Goal: Task Accomplishment & Management: Use online tool/utility

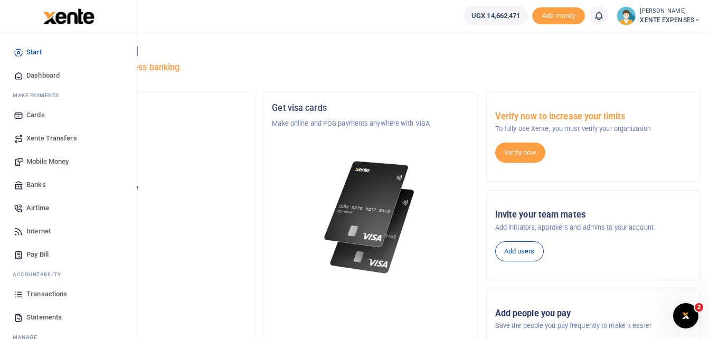
click at [44, 291] on span "Transactions" at bounding box center [46, 294] width 41 height 11
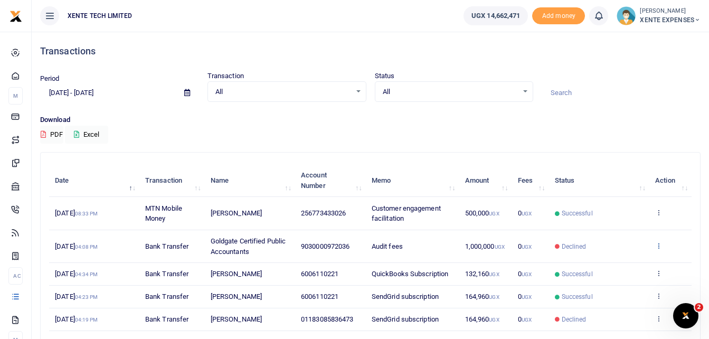
click at [657, 243] on icon at bounding box center [658, 245] width 7 height 7
click at [610, 290] on link "Send again" at bounding box center [619, 287] width 83 height 15
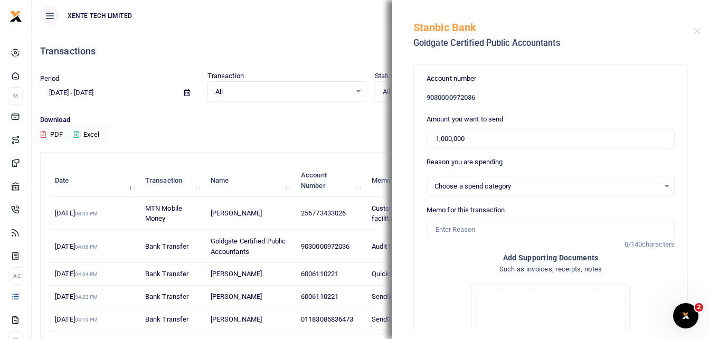
select select "14"
click at [438, 139] on input "1,000,000" at bounding box center [550, 139] width 248 height 20
type input "0"
type input "2,000,000"
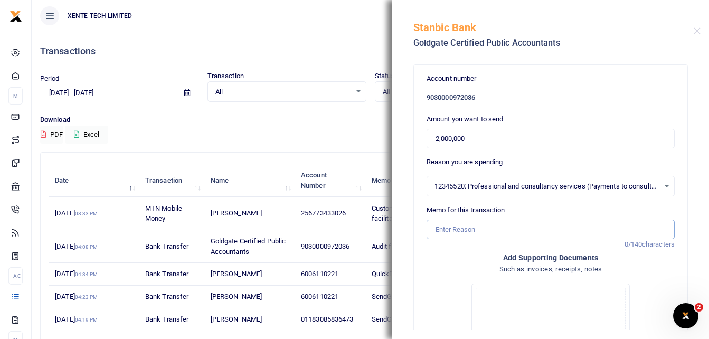
click at [444, 231] on input "Memo for this transaction" at bounding box center [550, 229] width 248 height 20
type input "Audit fees"
click at [436, 137] on input "2,000,000" at bounding box center [550, 139] width 248 height 20
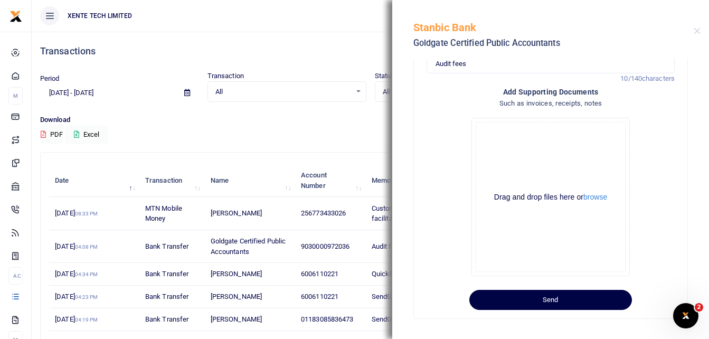
scroll to position [171, 0]
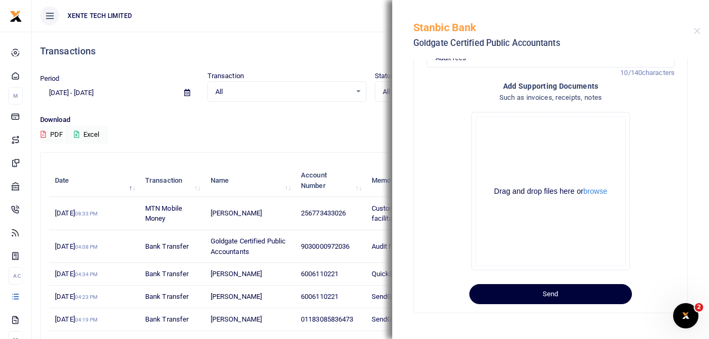
click at [575, 298] on button "Send" at bounding box center [550, 294] width 162 height 20
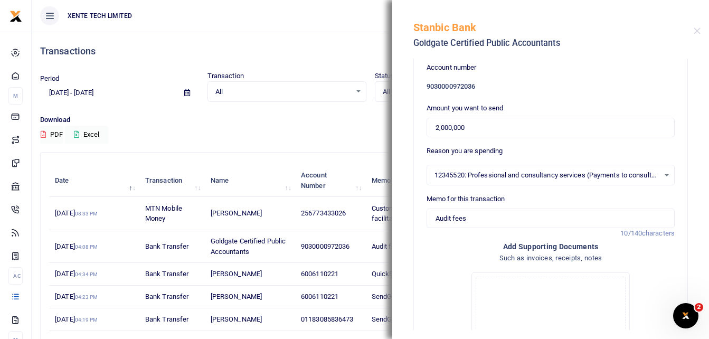
scroll to position [0, 0]
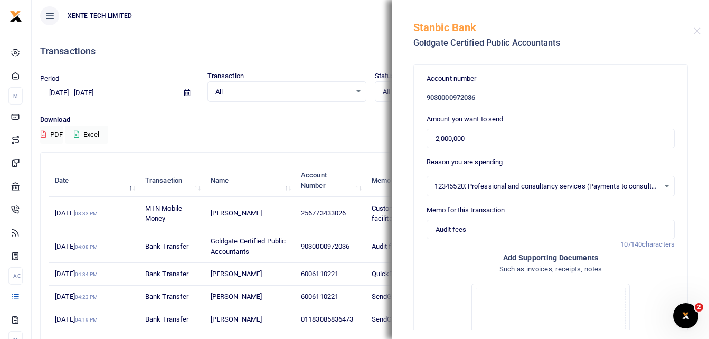
click at [656, 185] on div "12345520: Professional and consultancy services (Payments to consultants and ot…" at bounding box center [550, 186] width 247 height 12
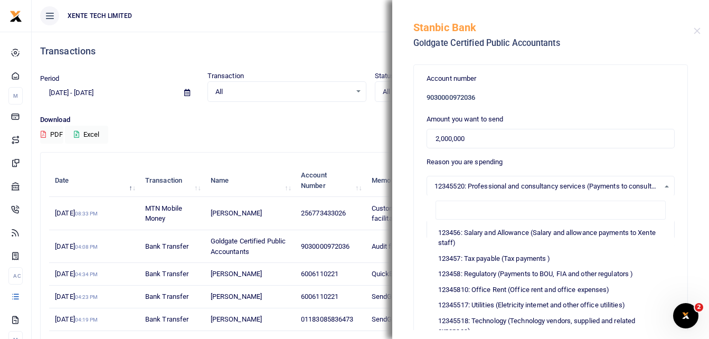
click at [656, 185] on div "12345520: Professional and consultancy services (Payments to consultants and ot…" at bounding box center [550, 186] width 247 height 12
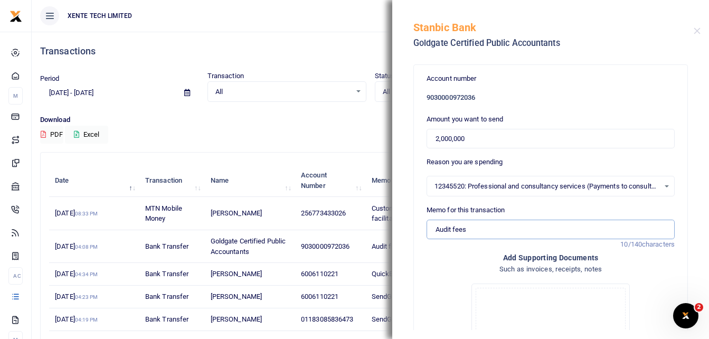
click at [433, 230] on input "Audit fees" at bounding box center [550, 229] width 248 height 20
click at [435, 138] on input "2,000,000" at bounding box center [550, 139] width 248 height 20
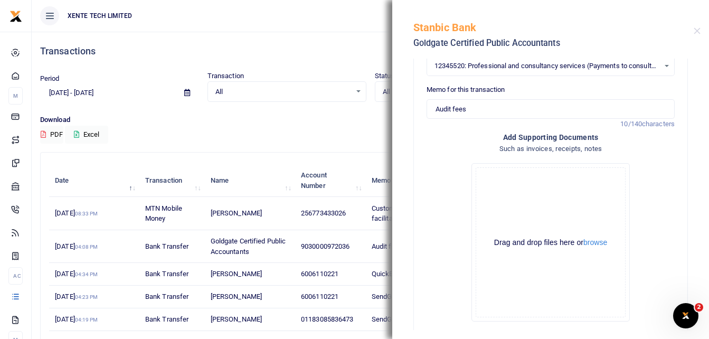
scroll to position [171, 0]
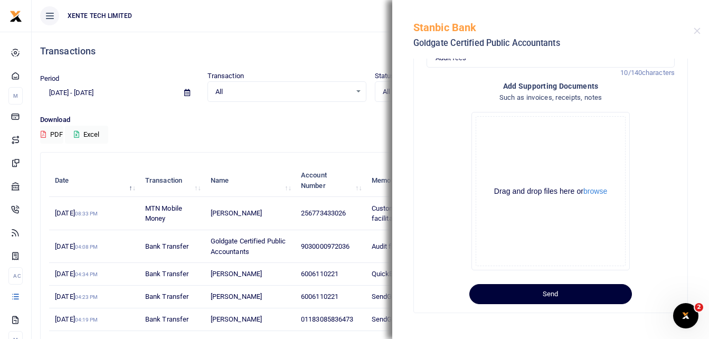
click at [545, 293] on button "Send" at bounding box center [550, 294] width 162 height 20
click at [686, 23] on div "!" at bounding box center [688, 20] width 4 height 17
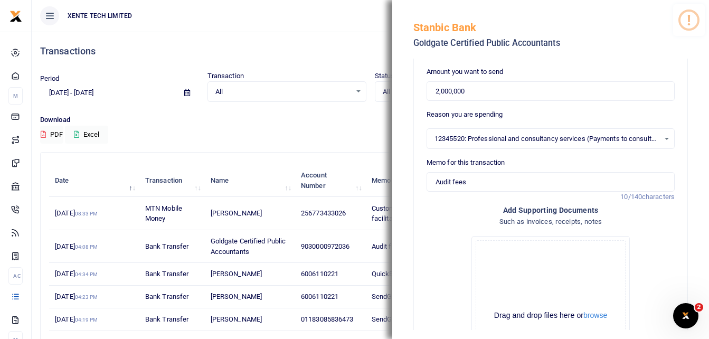
scroll to position [0, 0]
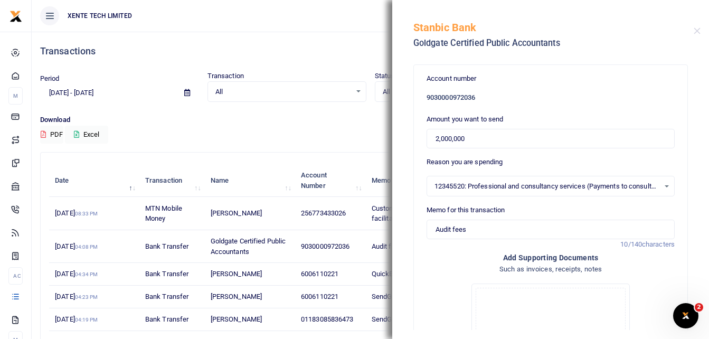
click at [300, 57] on div "Transactions" at bounding box center [370, 51] width 660 height 39
click at [694, 27] on button "Close" at bounding box center [696, 30] width 7 height 7
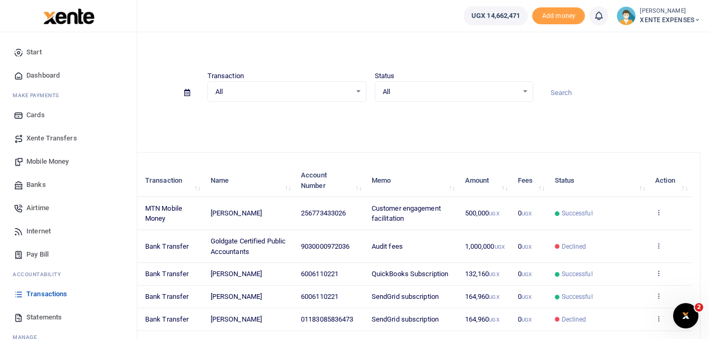
click at [37, 292] on span "Transactions" at bounding box center [46, 294] width 41 height 11
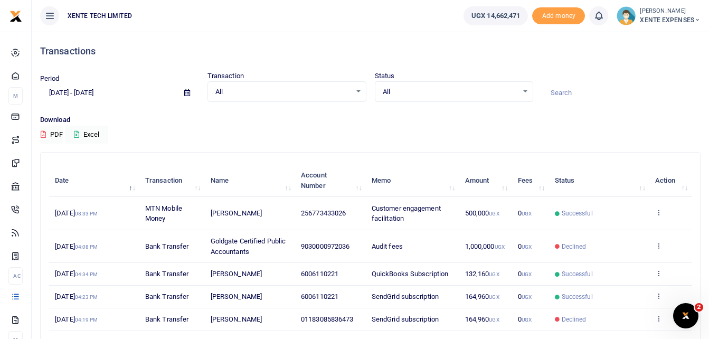
click at [560, 94] on input at bounding box center [620, 93] width 159 height 18
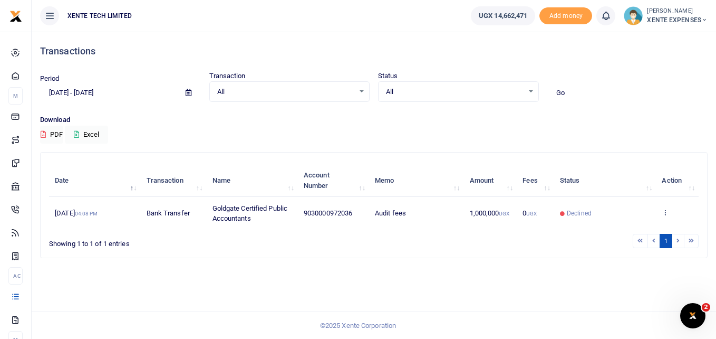
type input "G"
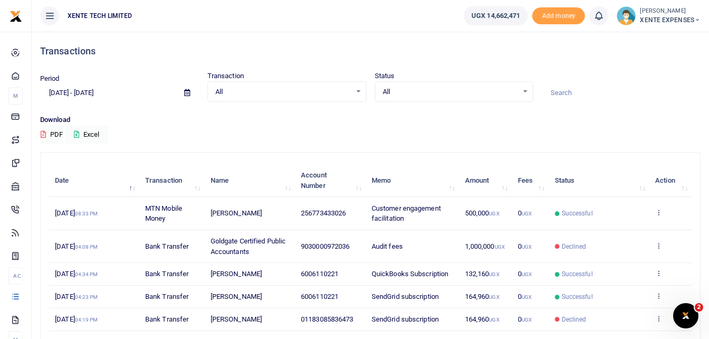
click at [187, 92] on icon at bounding box center [187, 92] width 6 height 7
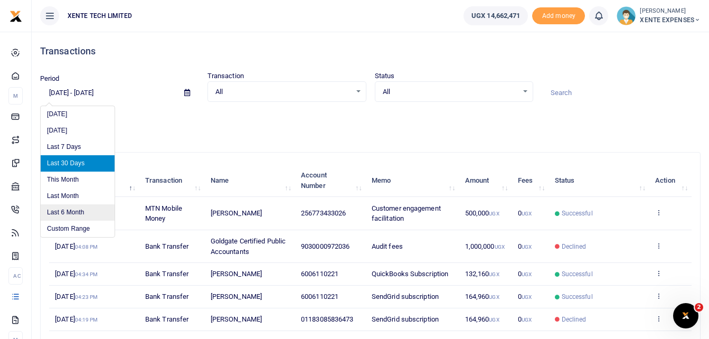
click at [85, 212] on li "Last 6 Month" at bounding box center [78, 212] width 74 height 16
type input "03/07/2025 - 09/07/2025"
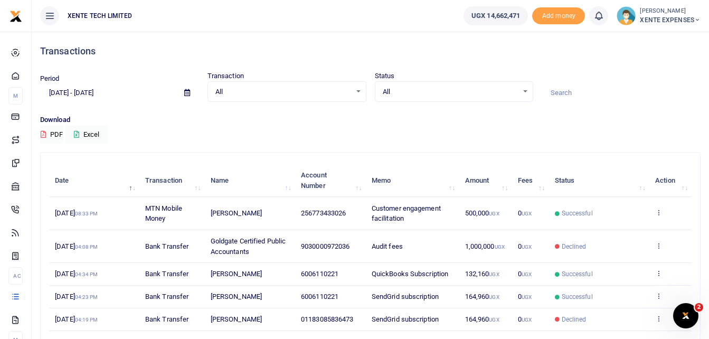
click at [561, 98] on input at bounding box center [620, 93] width 159 height 18
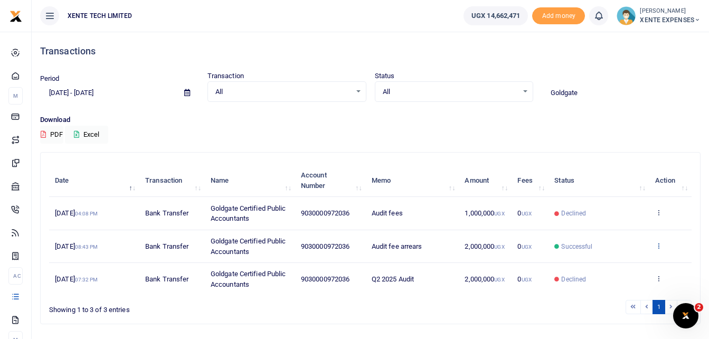
type input "Goldgate"
click at [657, 246] on div "Date Transaction Name Account Number Memo Amount Fees Status Action 5th Sep 202…" at bounding box center [370, 230] width 642 height 138
click at [657, 246] on icon at bounding box center [658, 245] width 7 height 7
click at [605, 286] on link "Send again" at bounding box center [619, 287] width 83 height 15
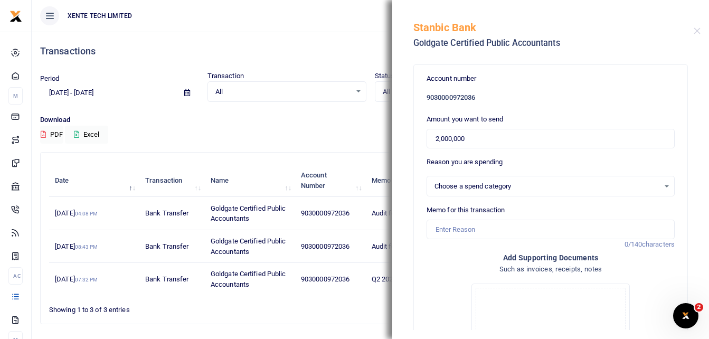
select select "14"
click at [449, 229] on input "Memo for this transaction" at bounding box center [550, 229] width 248 height 20
type input "Audit fees"
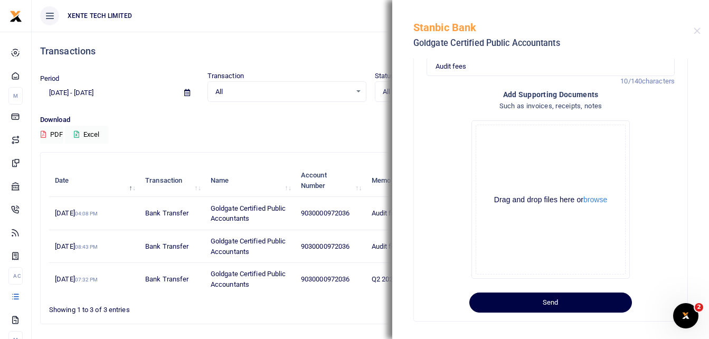
scroll to position [171, 0]
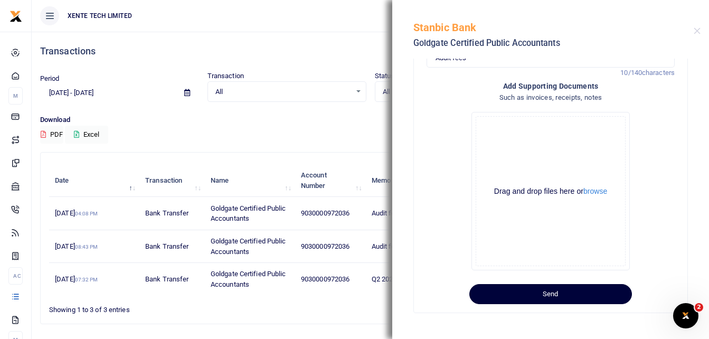
click at [571, 293] on button "Send" at bounding box center [550, 294] width 162 height 20
drag, startPoint x: 25, startPoint y: 9, endPoint x: 696, endPoint y: 308, distance: 735.2
click at [696, 308] on span "2" at bounding box center [699, 306] width 9 height 9
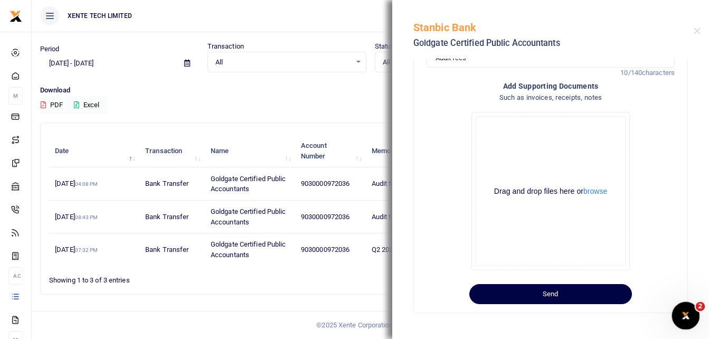
click at [696, 307] on span "2" at bounding box center [699, 306] width 9 height 9
click at [686, 310] on icon "Open Intercom Messenger" at bounding box center [683, 313] width 17 height 17
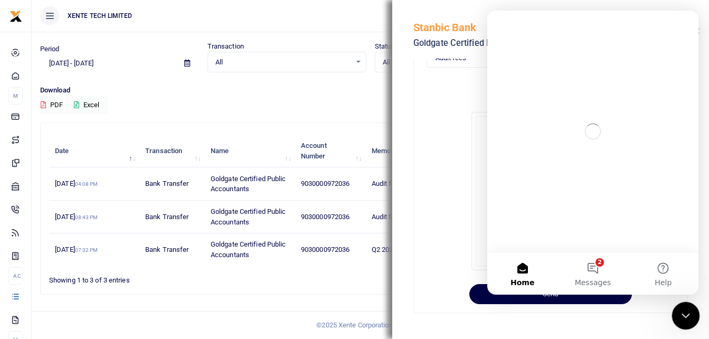
scroll to position [0, 0]
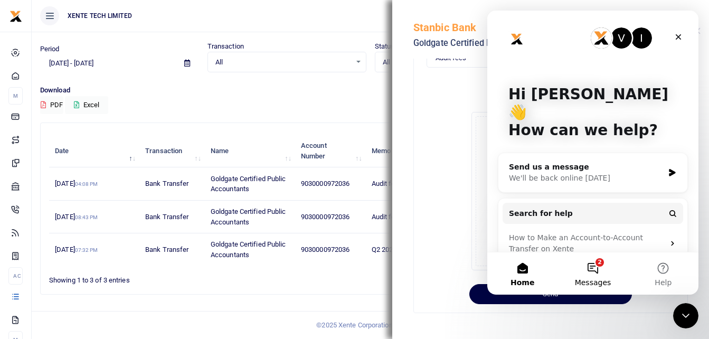
click at [594, 271] on button "2 Messages" at bounding box center [592, 273] width 70 height 42
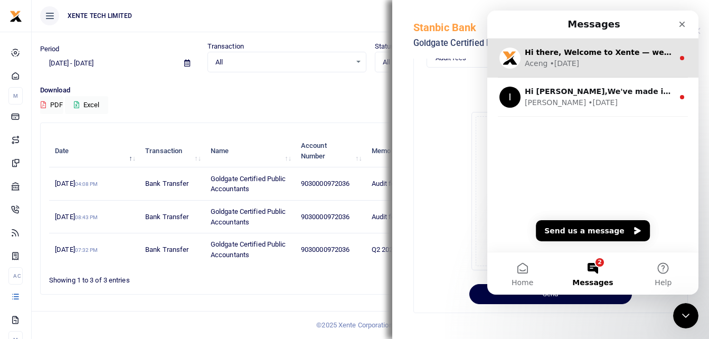
click at [540, 58] on div "Aceng" at bounding box center [535, 63] width 23 height 11
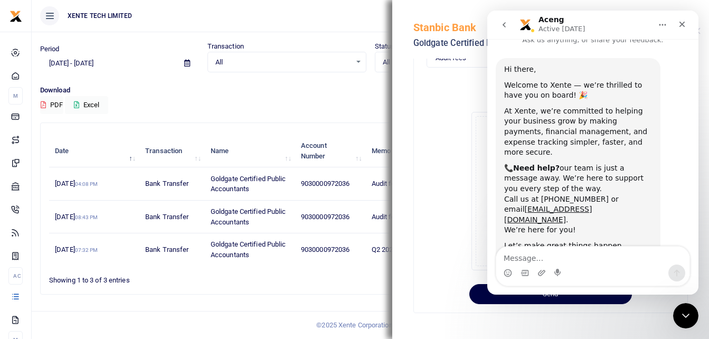
scroll to position [14, 0]
click at [681, 18] on div "Close" at bounding box center [681, 24] width 19 height 19
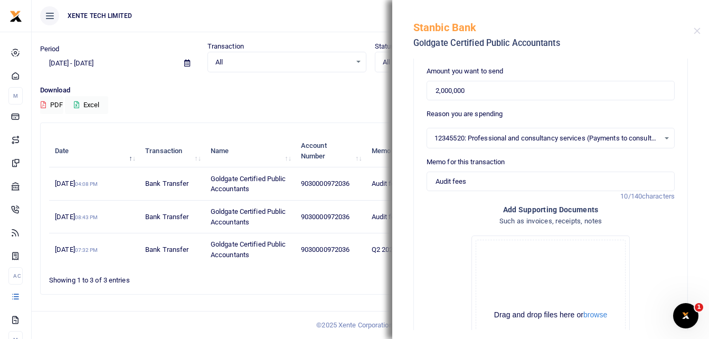
scroll to position [49, 0]
click at [699, 30] on button "Close" at bounding box center [696, 30] width 7 height 7
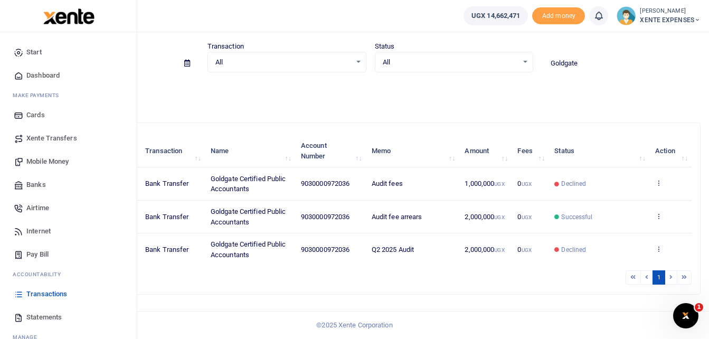
click at [49, 293] on span "Transactions" at bounding box center [46, 294] width 41 height 11
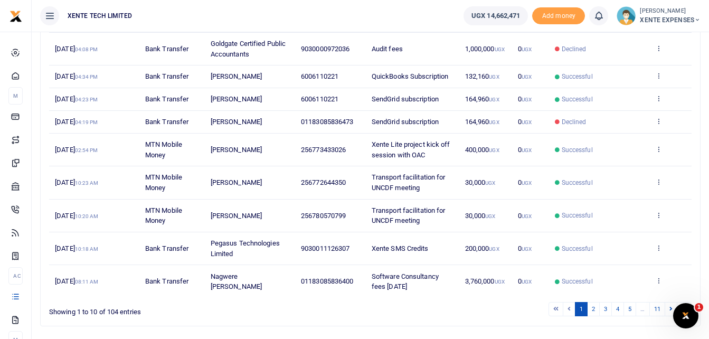
scroll to position [198, 0]
click at [591, 307] on link "2" at bounding box center [593, 308] width 13 height 14
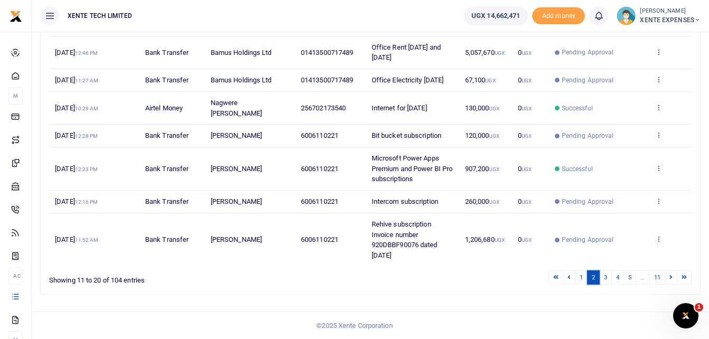
scroll to position [291, 0]
click at [607, 279] on link "3" at bounding box center [605, 277] width 13 height 14
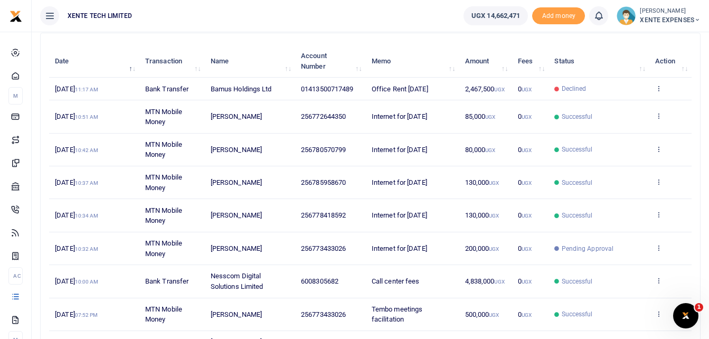
scroll to position [111, 0]
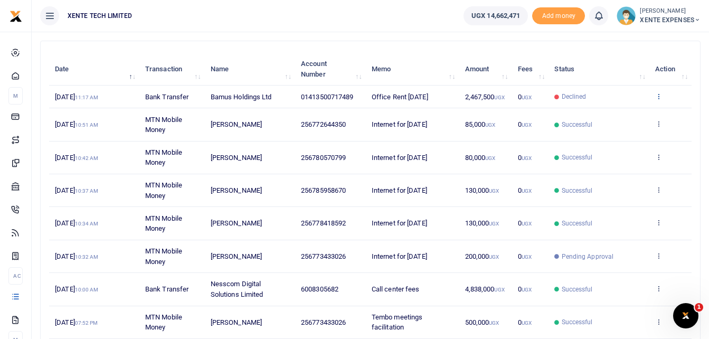
click at [661, 93] on icon at bounding box center [658, 95] width 7 height 7
click at [620, 138] on link "Send again" at bounding box center [619, 137] width 83 height 15
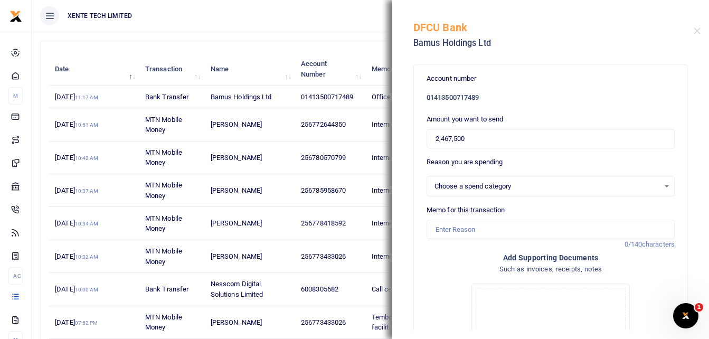
select select "11"
click at [468, 229] on input "Memo for this transaction" at bounding box center [550, 229] width 248 height 20
drag, startPoint x: 515, startPoint y: 232, endPoint x: 488, endPoint y: 232, distance: 27.4
click at [488, 232] on input "Office Rent June and July 2025" at bounding box center [550, 229] width 248 height 20
click at [488, 232] on input "Office Rent June2025" at bounding box center [550, 229] width 248 height 20
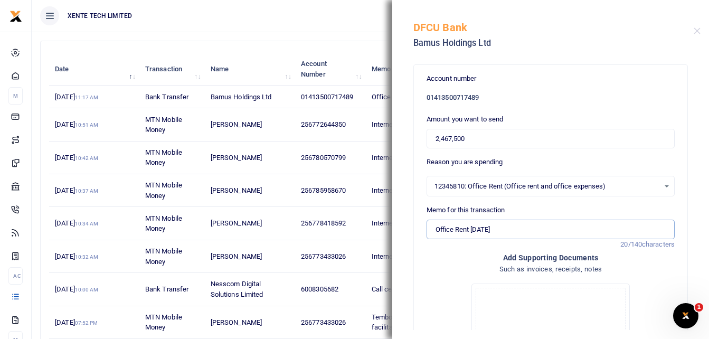
click at [486, 231] on input "Office Rent June2025" at bounding box center [550, 229] width 248 height 20
type input "Office Rent June 2025"
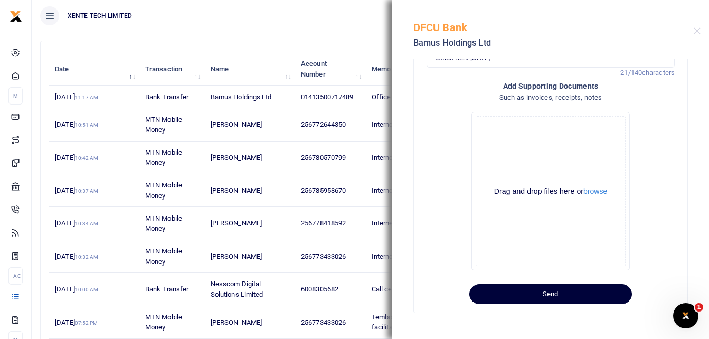
click at [582, 295] on button "Send" at bounding box center [550, 294] width 162 height 20
click at [687, 21] on div "!" at bounding box center [688, 20] width 4 height 17
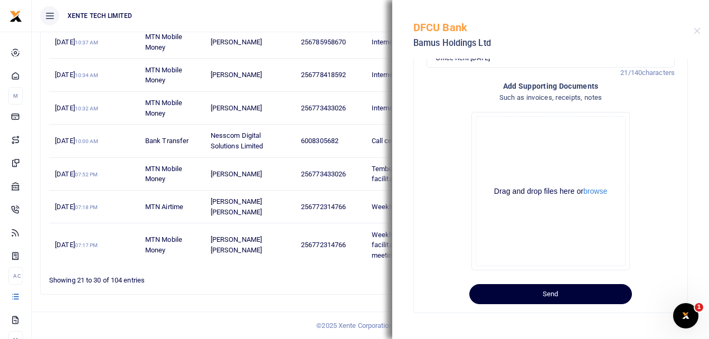
click at [586, 294] on button "Send" at bounding box center [550, 294] width 162 height 20
click at [687, 27] on div "!" at bounding box center [688, 20] width 4 height 17
